Goal: Information Seeking & Learning: Learn about a topic

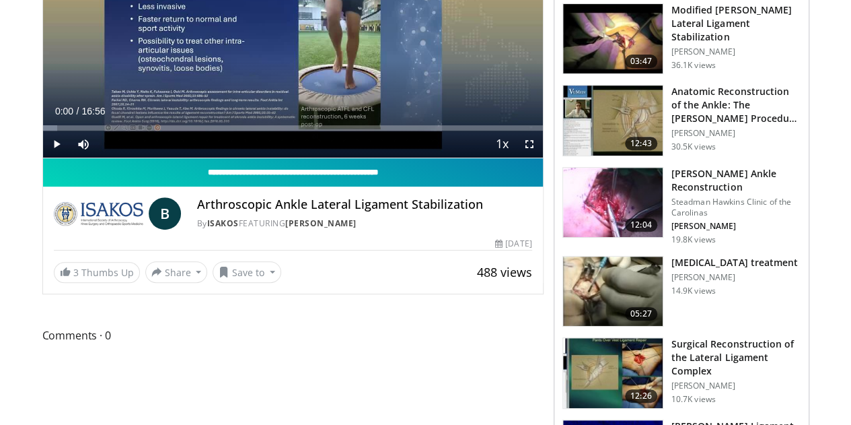
scroll to position [229, 0]
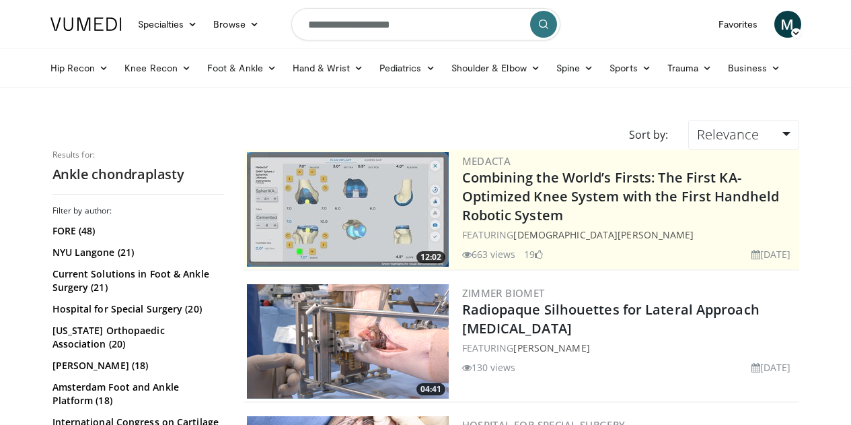
scroll to position [2468, 0]
